Goal: Information Seeking & Learning: Understand process/instructions

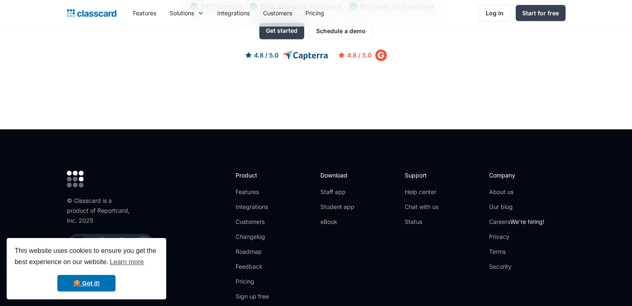
scroll to position [2741, 0]
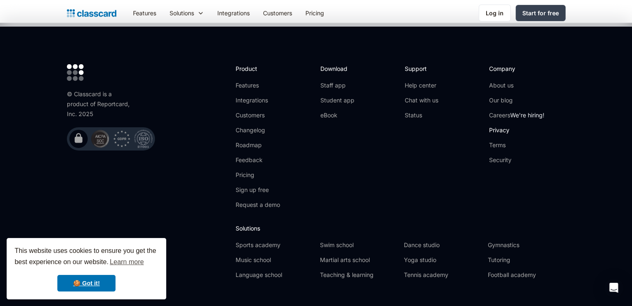
click at [500, 126] on link "Privacy" at bounding box center [516, 130] width 55 height 8
